Goal: Task Accomplishment & Management: Complete application form

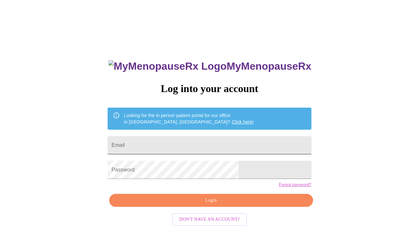
click at [203, 136] on input "Email" at bounding box center [208, 145] width 203 height 18
type input "[EMAIL_ADDRESS][DOMAIN_NAME]"
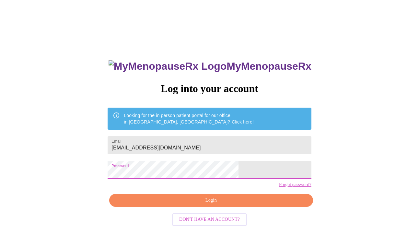
click at [249, 204] on span "Login" at bounding box center [211, 200] width 188 height 8
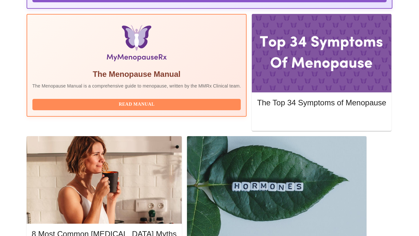
scroll to position [209, 0]
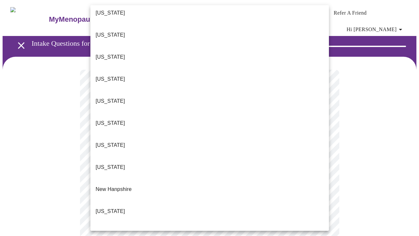
scroll to position [447, 0]
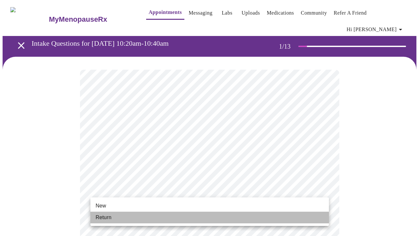
click at [208, 213] on li "Return" at bounding box center [209, 217] width 238 height 12
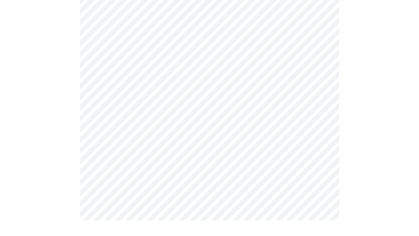
scroll to position [0, 0]
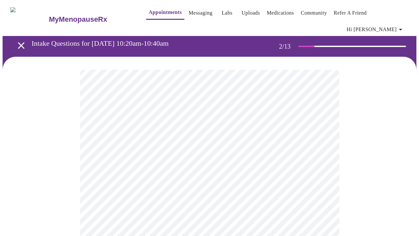
click at [279, 127] on body "MyMenopauseRx Appointments Messaging Labs Uploads Medications Community Refer a…" at bounding box center [209, 202] width 413 height 398
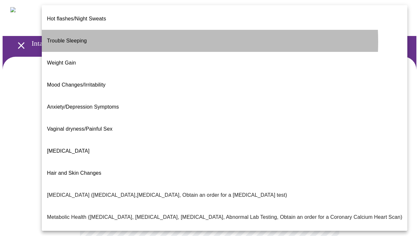
click at [133, 37] on li "Trouble Sleeping" at bounding box center [224, 41] width 365 height 22
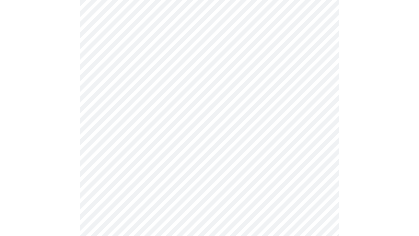
scroll to position [134, 0]
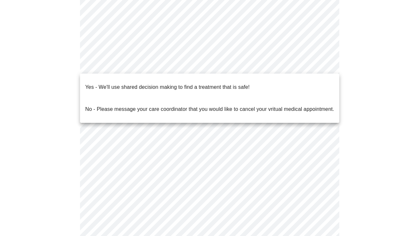
click at [201, 65] on body "MyMenopauseRx Appointments Messaging Labs Uploads Medications Community Refer a…" at bounding box center [209, 66] width 413 height 394
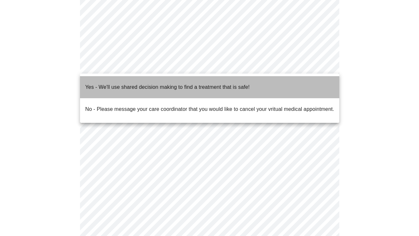
click at [197, 86] on span "Yes - We'll use shared decision making to find a treatment that is safe!" at bounding box center [167, 87] width 164 height 18
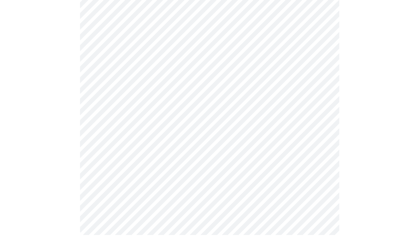
scroll to position [0, 0]
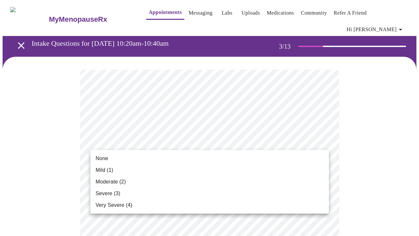
click at [255, 168] on li "Mild (1)" at bounding box center [209, 170] width 238 height 12
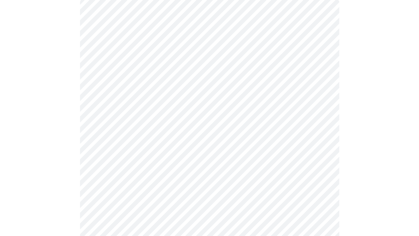
scroll to position [83, 0]
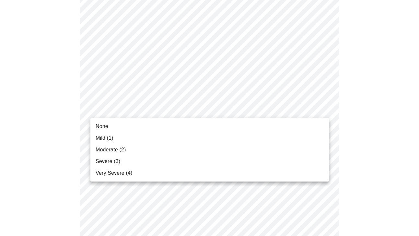
click at [260, 127] on li "None" at bounding box center [209, 126] width 238 height 12
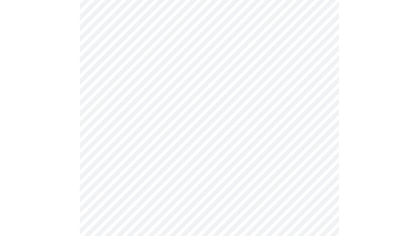
scroll to position [131, 0]
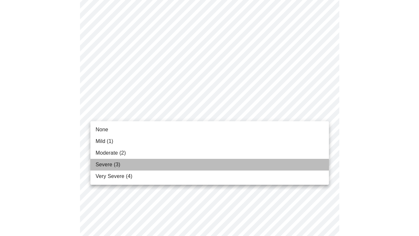
click at [248, 165] on li "Severe (3)" at bounding box center [209, 165] width 238 height 12
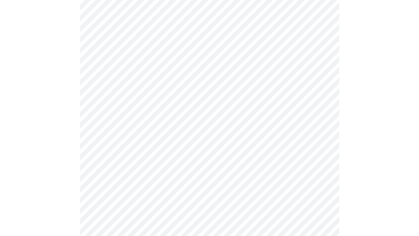
scroll to position [195, 0]
click at [221, 104] on body "MyMenopauseRx Appointments Messaging Labs Uploads Medications Community Refer a…" at bounding box center [209, 229] width 413 height 843
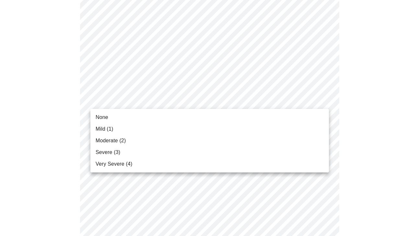
click at [218, 120] on li "None" at bounding box center [209, 117] width 238 height 12
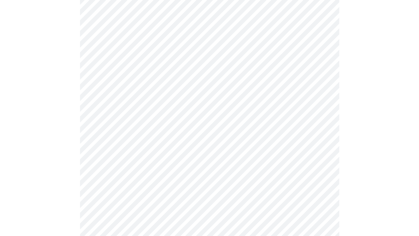
scroll to position [222, 0]
click at [214, 116] on body "MyMenopauseRx Appointments Messaging Labs Uploads Medications Community Refer a…" at bounding box center [209, 198] width 413 height 834
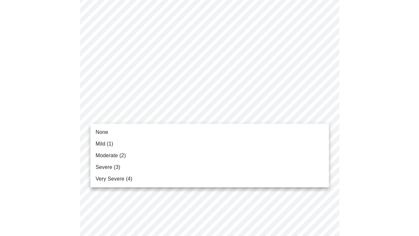
click at [207, 146] on li "Mild (1)" at bounding box center [209, 144] width 238 height 12
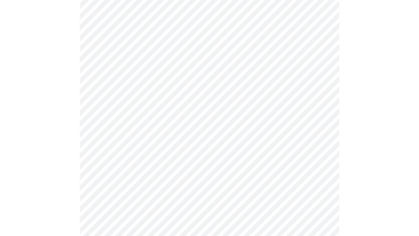
scroll to position [265, 0]
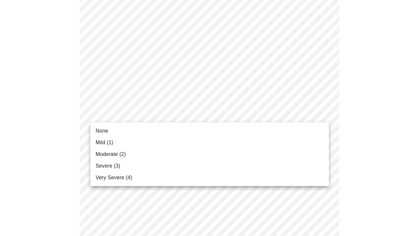
click at [194, 115] on body "MyMenopauseRx Appointments Messaging Labs Uploads Medications Community Refer a…" at bounding box center [209, 149] width 413 height 825
click at [194, 155] on li "Moderate (2)" at bounding box center [209, 154] width 238 height 12
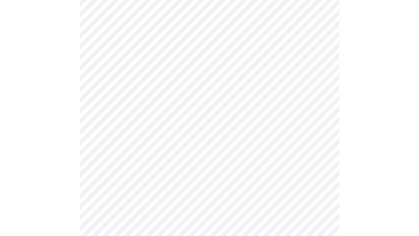
scroll to position [319, 0]
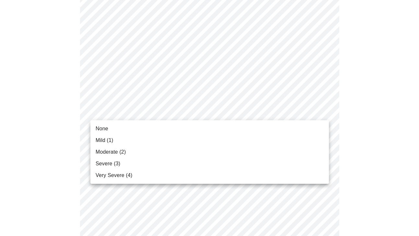
click at [186, 114] on body "MyMenopauseRx Appointments Messaging Labs Uploads Medications Community Refer a…" at bounding box center [209, 92] width 413 height 816
click at [184, 137] on li "Mild (1)" at bounding box center [209, 140] width 238 height 12
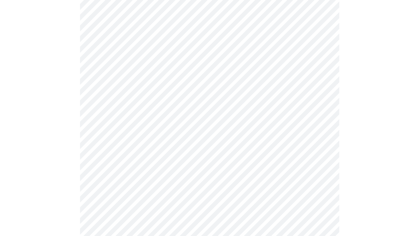
scroll to position [380, 0]
click at [177, 105] on body "MyMenopauseRx Appointments Messaging Labs Uploads Medications Community Refer a…" at bounding box center [209, 26] width 413 height 807
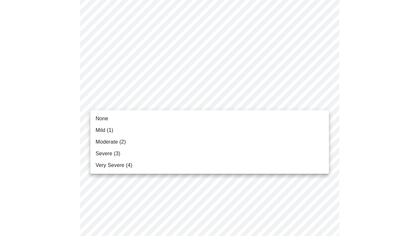
click at [176, 120] on li "None" at bounding box center [209, 119] width 238 height 12
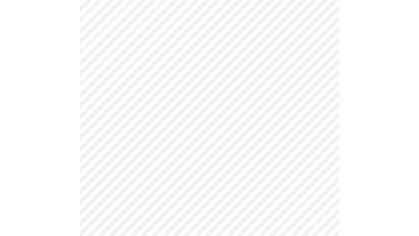
scroll to position [427, 0]
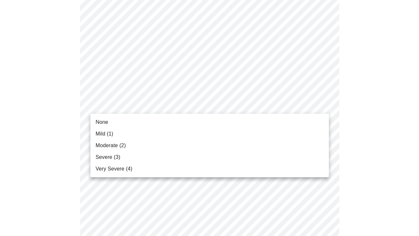
click at [170, 133] on li "Mild (1)" at bounding box center [209, 134] width 238 height 12
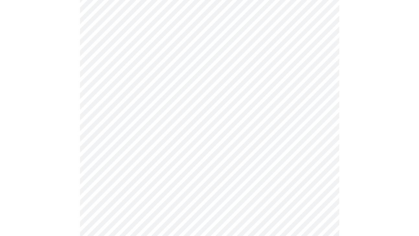
scroll to position [460, 0]
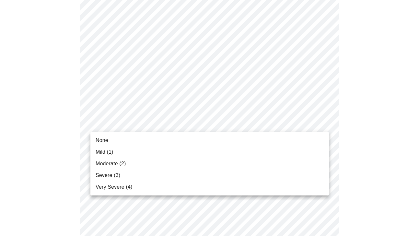
click at [163, 142] on li "None" at bounding box center [209, 140] width 238 height 12
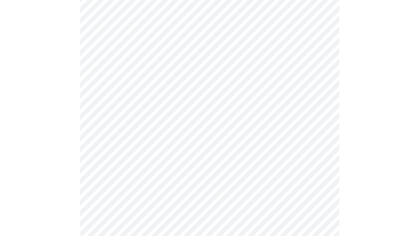
scroll to position [534, 0]
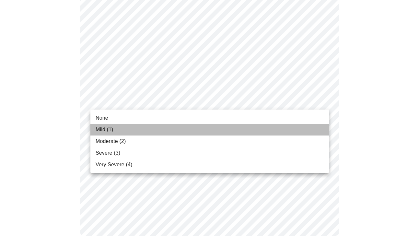
click at [150, 130] on li "Mild (1)" at bounding box center [209, 130] width 238 height 12
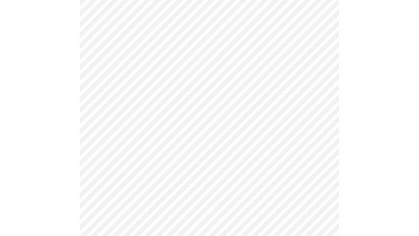
scroll to position [220, 0]
click at [226, 151] on body "MyMenopauseRx Appointments Messaging Labs Uploads Medications Community Refer a…" at bounding box center [209, 94] width 413 height 622
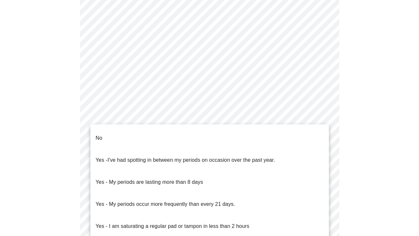
click at [186, 138] on li "No" at bounding box center [209, 138] width 238 height 22
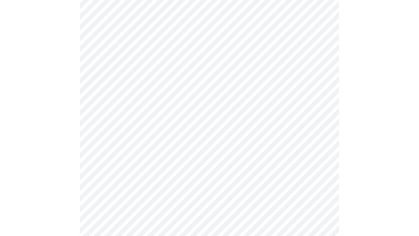
scroll to position [275, 0]
click at [209, 143] on body "MyMenopauseRx Appointments Messaging Labs Uploads Medications Community Refer a…" at bounding box center [209, 37] width 413 height 618
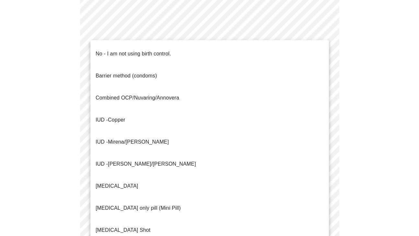
click at [195, 49] on li "No - I am not using birth control." at bounding box center [209, 54] width 238 height 22
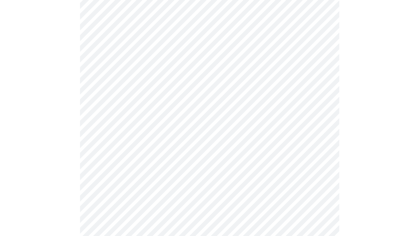
scroll to position [366, 0]
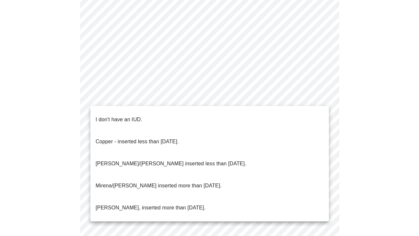
click at [220, 115] on li "I don't have an IUD." at bounding box center [209, 119] width 238 height 22
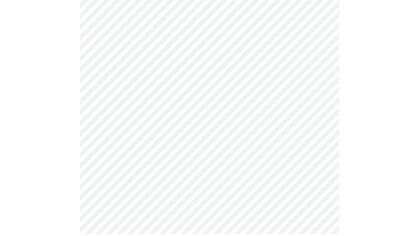
scroll to position [366, 0]
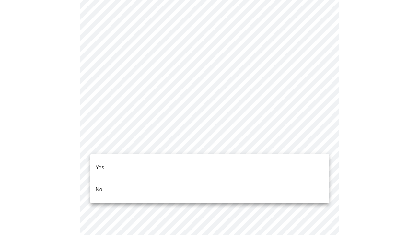
click at [201, 164] on li "Yes" at bounding box center [209, 167] width 238 height 22
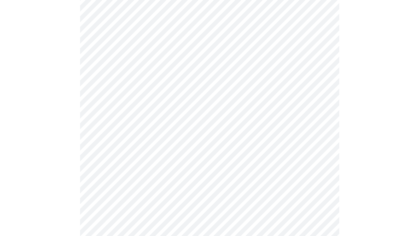
scroll to position [76, 0]
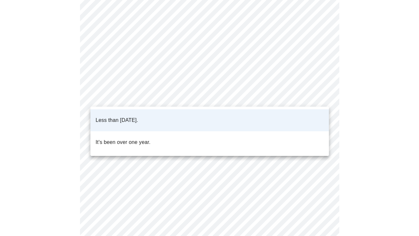
click at [269, 98] on body "MyMenopauseRx Appointments Messaging Labs Uploads Medications Community Refer a…" at bounding box center [209, 171] width 413 height 488
click at [269, 98] on div at bounding box center [209, 118] width 419 height 236
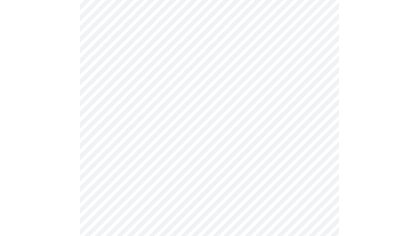
click at [263, 149] on body "MyMenopauseRx Appointments Messaging Labs Uploads Medications Community Refer a…" at bounding box center [209, 171] width 413 height 488
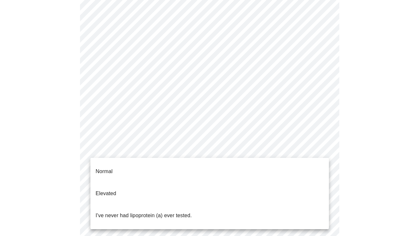
click at [263, 168] on li "Normal" at bounding box center [209, 171] width 238 height 22
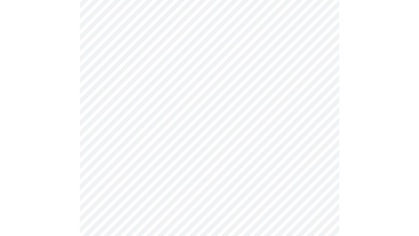
scroll to position [1721, 0]
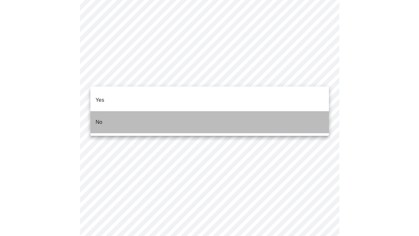
click at [178, 111] on li "No" at bounding box center [209, 122] width 238 height 22
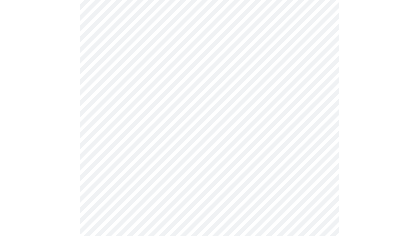
scroll to position [601, 0]
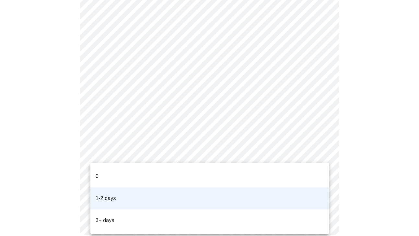
click at [241, 209] on li "3+ days" at bounding box center [209, 220] width 238 height 22
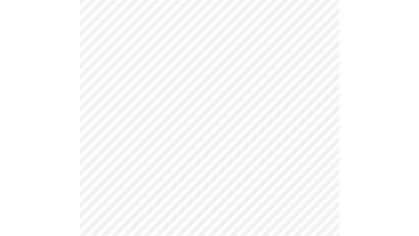
scroll to position [504, 0]
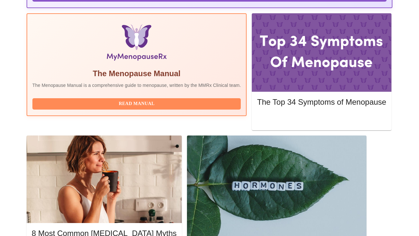
scroll to position [209, 0]
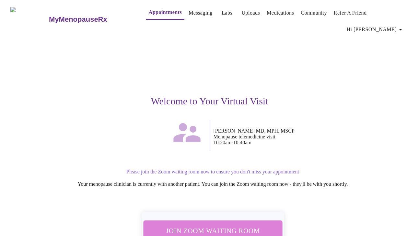
click at [231, 224] on span "Join Zoom Waiting Room" at bounding box center [213, 230] width 124 height 12
